Goal: Find specific page/section: Find specific page/section

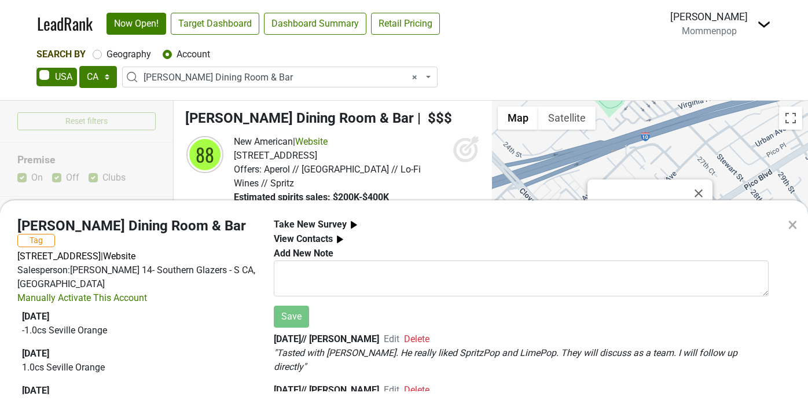
select select "CA"
select select "338101"
select select
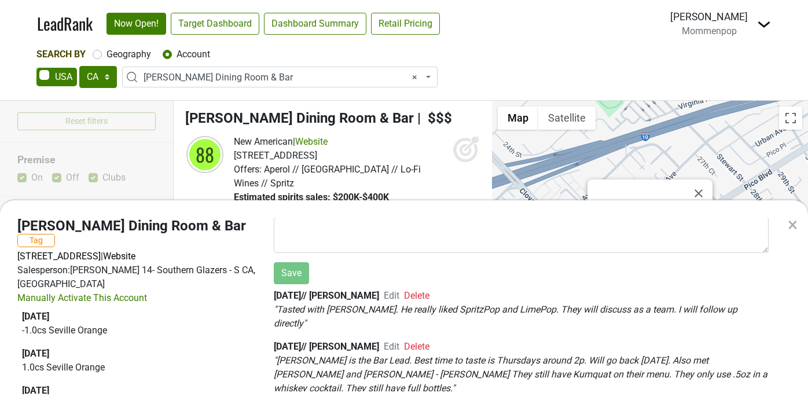
click at [793, 223] on div "×" at bounding box center [793, 225] width 10 height 28
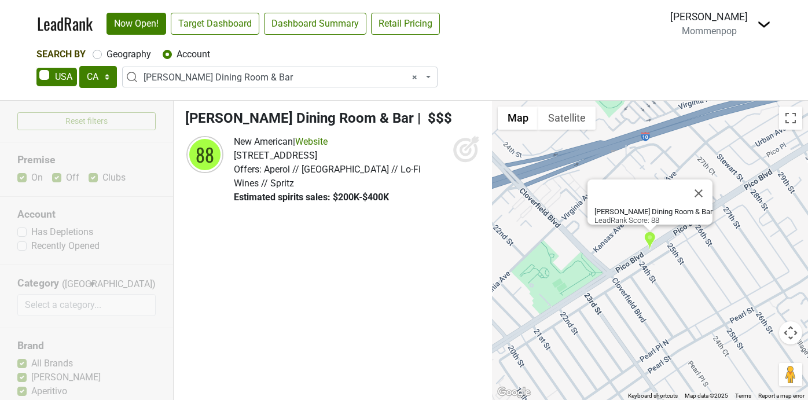
click at [753, 28] on div "Sean O'Connell Mommenpop Control Center Open Breakdown Logout" at bounding box center [721, 23] width 101 height 29
click at [762, 20] on img at bounding box center [764, 24] width 14 height 14
click at [720, 59] on link "Open Breakdown" at bounding box center [721, 65] width 97 height 19
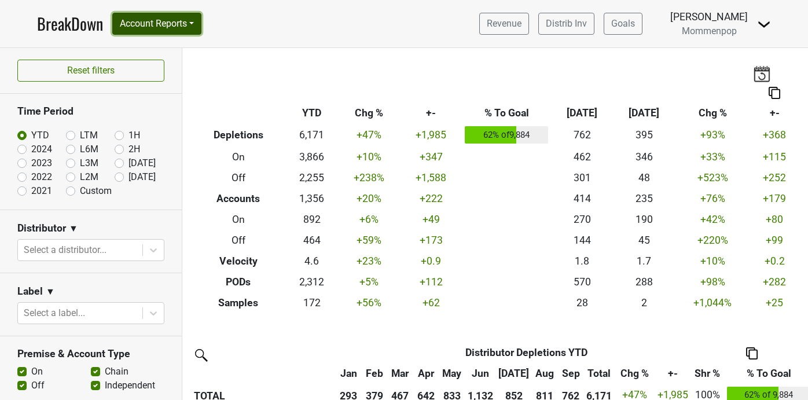
click at [197, 20] on button "Account Reports" at bounding box center [156, 24] width 89 height 22
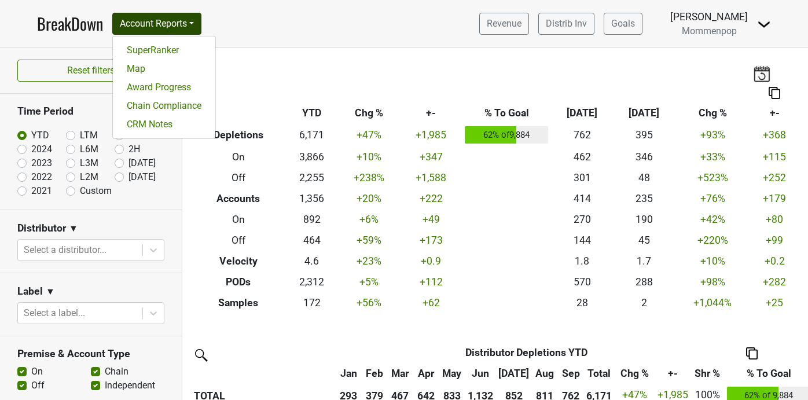
click at [303, 38] on nav "BreakDown Account Reports SuperRanker Map Award Progress Chain Compliance CRM N…" at bounding box center [404, 23] width 753 height 47
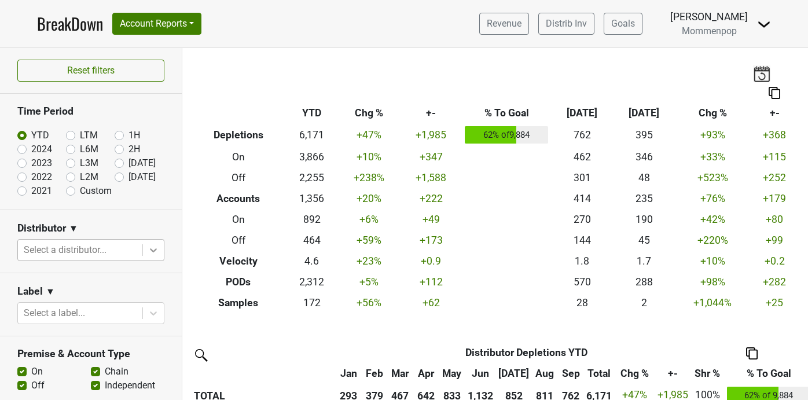
click at [158, 248] on icon at bounding box center [154, 250] width 12 height 12
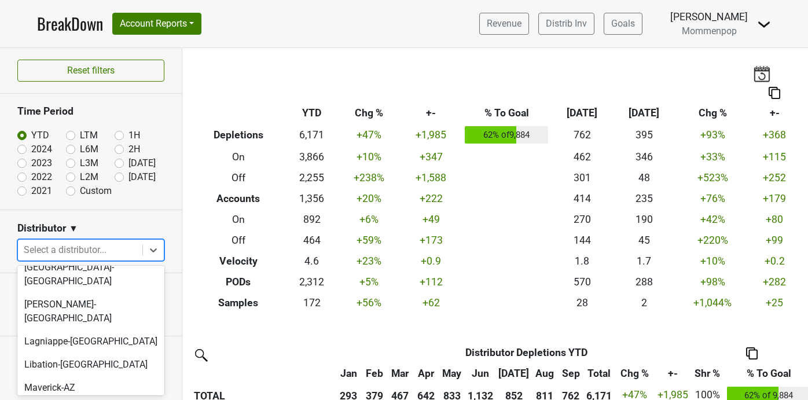
scroll to position [430, 0]
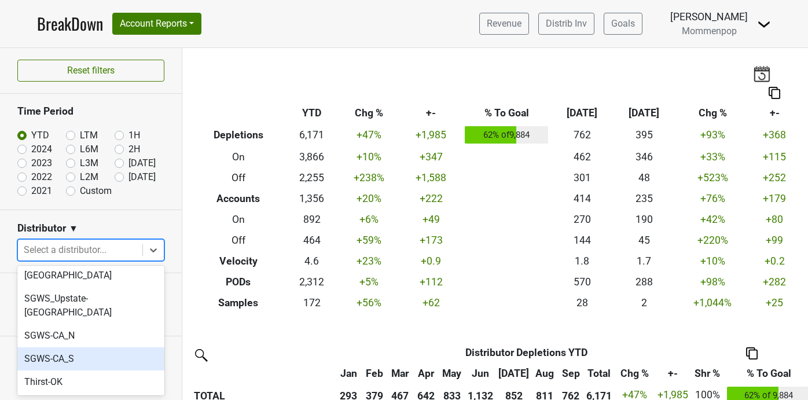
click at [125, 347] on div "SGWS-CA_S" at bounding box center [90, 358] width 147 height 23
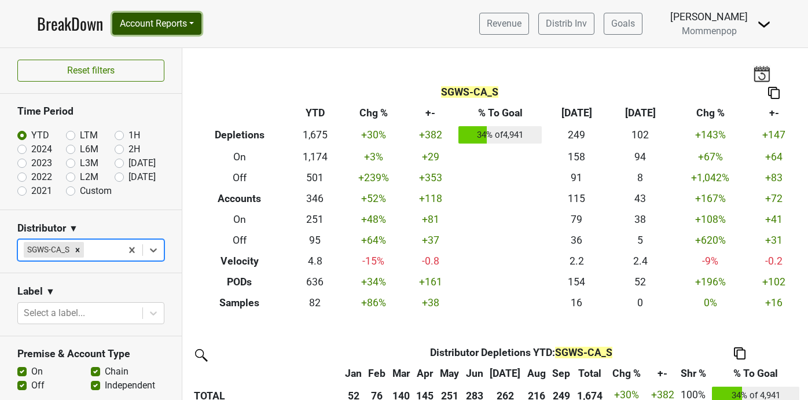
click at [196, 20] on button "Account Reports" at bounding box center [156, 24] width 89 height 22
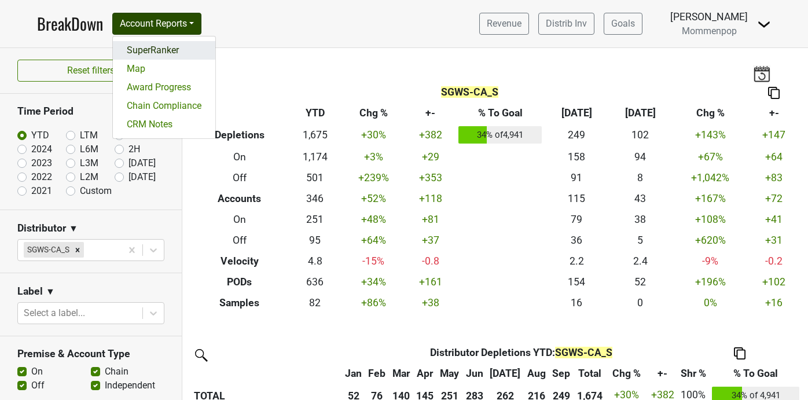
click at [166, 54] on link "SuperRanker" at bounding box center [164, 50] width 102 height 19
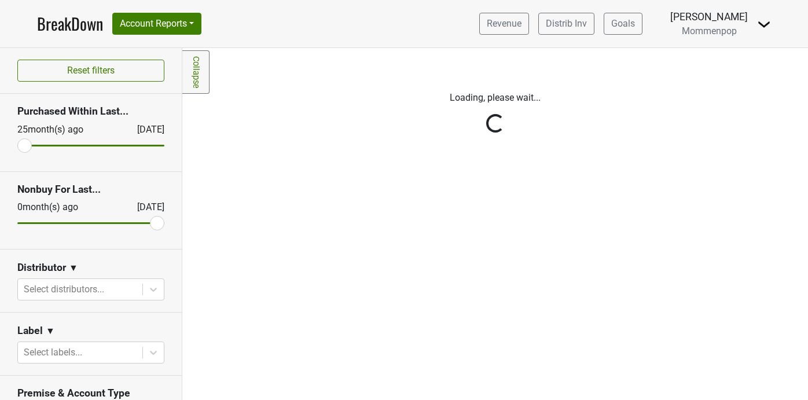
click at [156, 289] on icon at bounding box center [153, 290] width 7 height 4
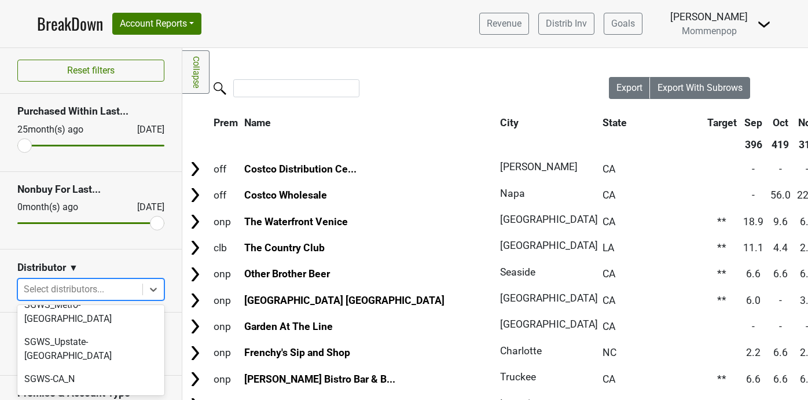
scroll to position [407, 0]
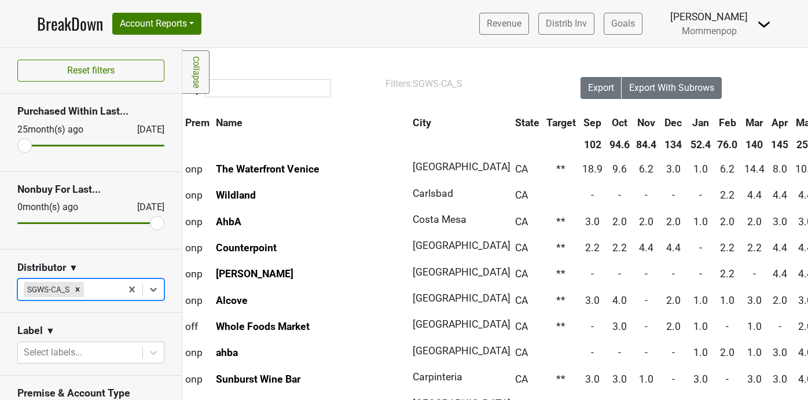
scroll to position [0, 0]
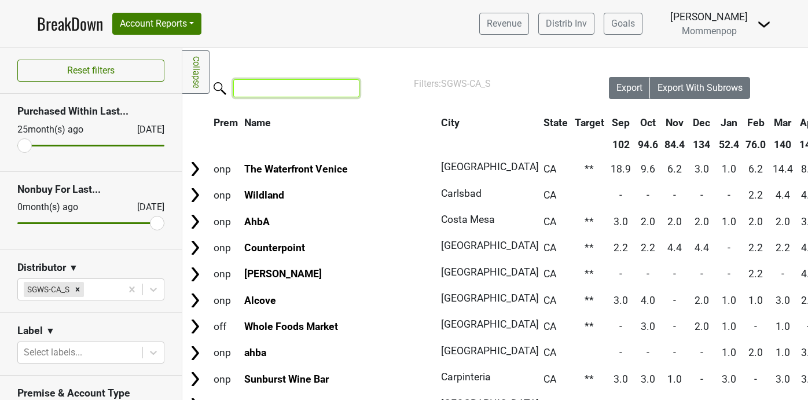
click at [262, 91] on input "search" at bounding box center [296, 88] width 126 height 18
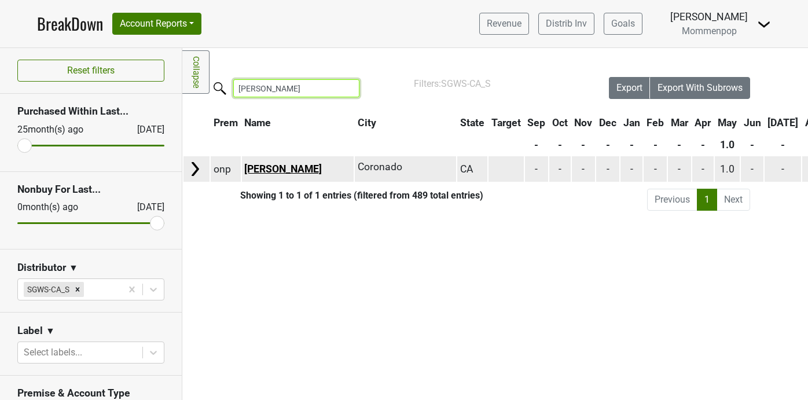
type input "rosemary"
click at [266, 171] on link "Rosemary Trattoria" at bounding box center [283, 169] width 78 height 12
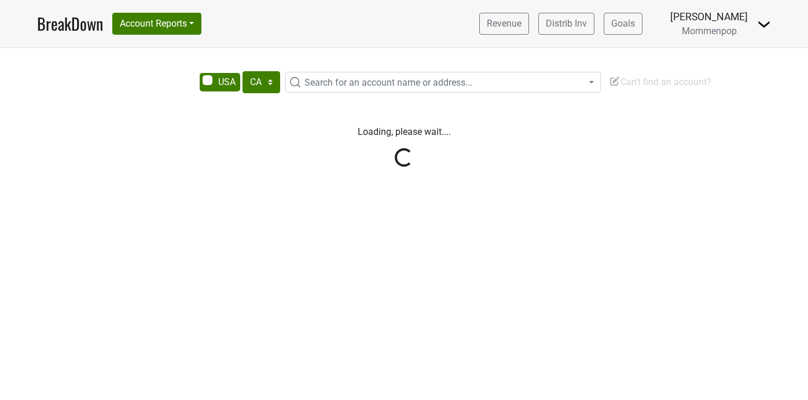
select select "CA"
